Goal: Task Accomplishment & Management: Use online tool/utility

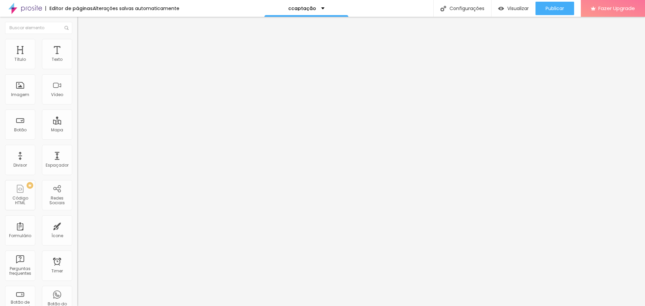
click at [77, 61] on span "Encaixotado" at bounding box center [90, 58] width 26 height 6
click at [77, 39] on li "Conteúdo" at bounding box center [115, 35] width 77 height 7
click at [77, 46] on li "Avançado" at bounding box center [115, 49] width 77 height 7
click at [83, 40] on span "Conteúdo" at bounding box center [93, 37] width 21 height 6
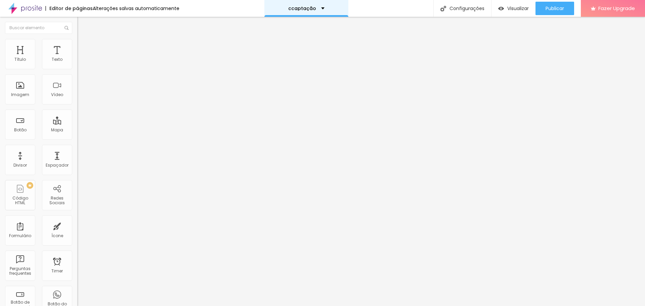
click at [313, 11] on div "ccaptação" at bounding box center [306, 8] width 84 height 17
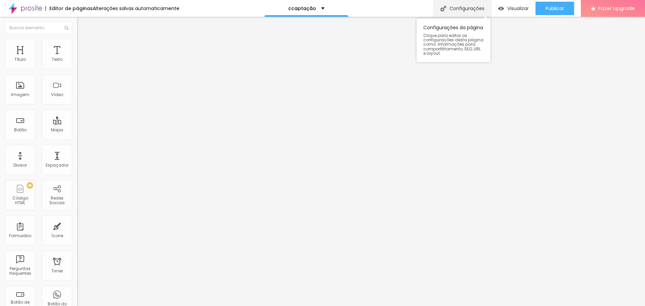
click at [474, 7] on div "Configurações" at bounding box center [463, 8] width 58 height 17
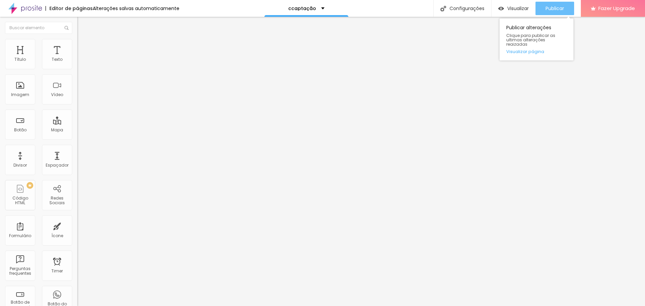
click at [562, 13] on div "Publicar" at bounding box center [555, 8] width 18 height 13
click at [534, 49] on link "Visualizar página" at bounding box center [536, 51] width 60 height 4
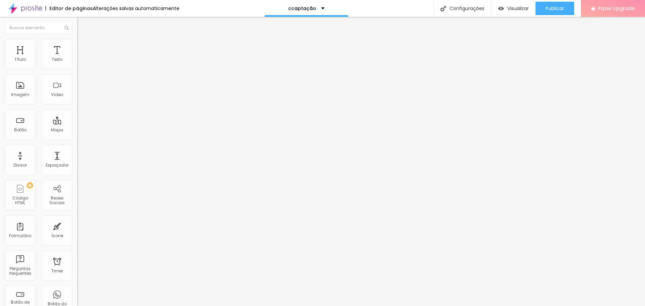
click at [616, 12] on div "Fazer Upgrade" at bounding box center [613, 8] width 44 height 17
